Goal: Task Accomplishment & Management: Use online tool/utility

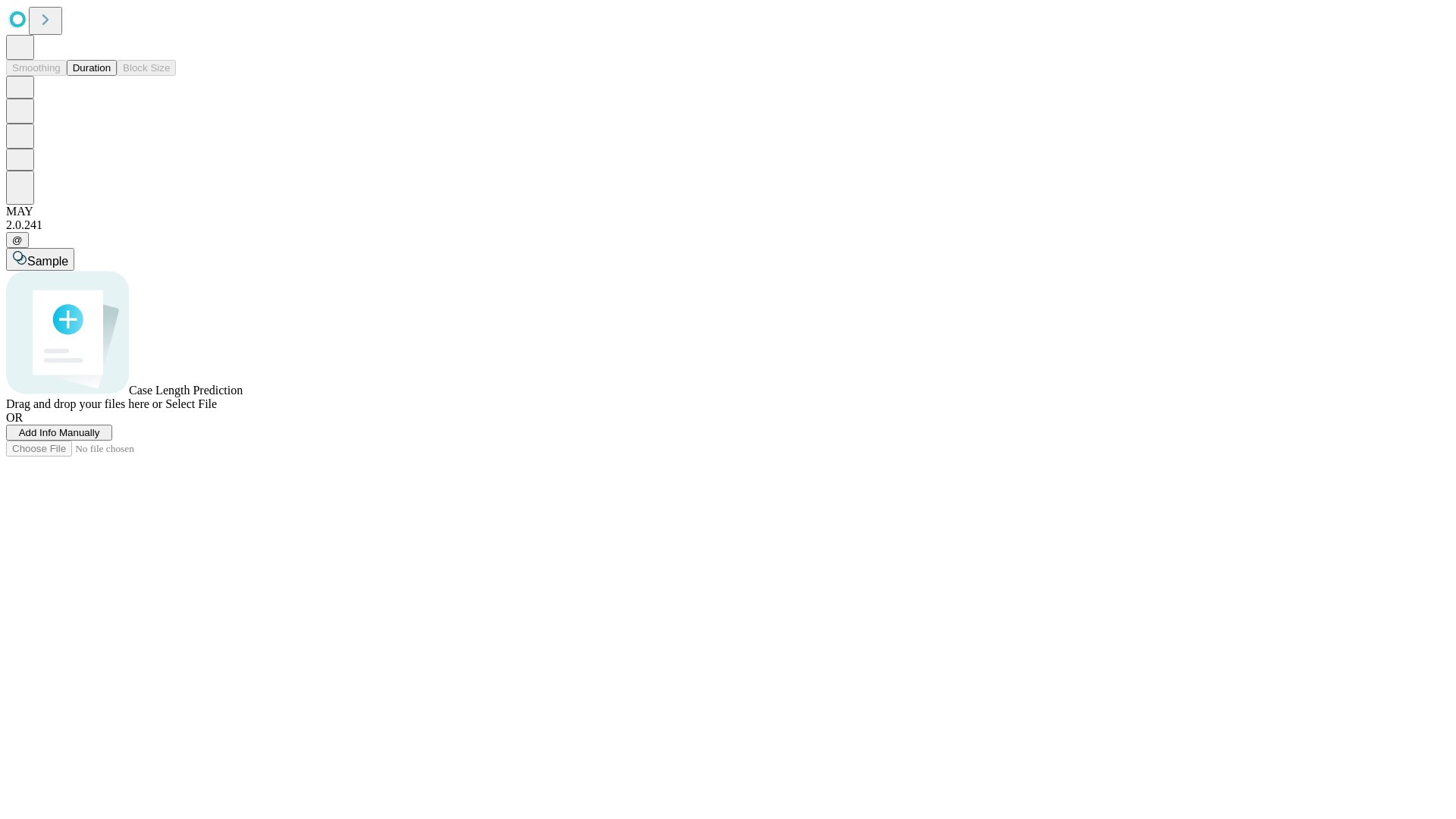
click at [111, 76] on button "Duration" at bounding box center [92, 68] width 50 height 16
click at [100, 438] on span "Add Info Manually" at bounding box center [59, 432] width 81 height 11
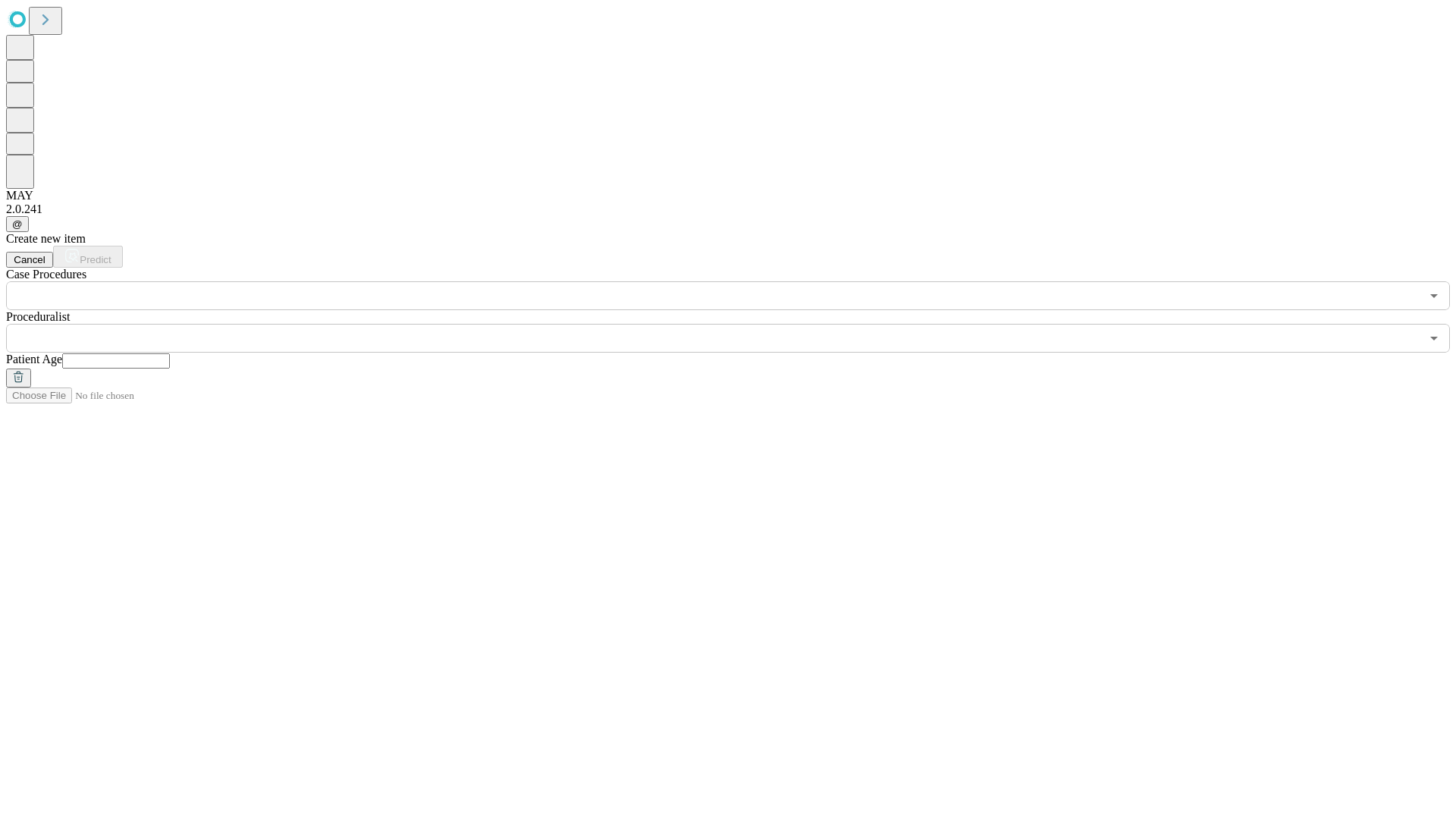
click at [170, 353] on input "text" at bounding box center [115, 361] width 107 height 15
type input "**"
